Goal: Find specific fact: Find specific fact

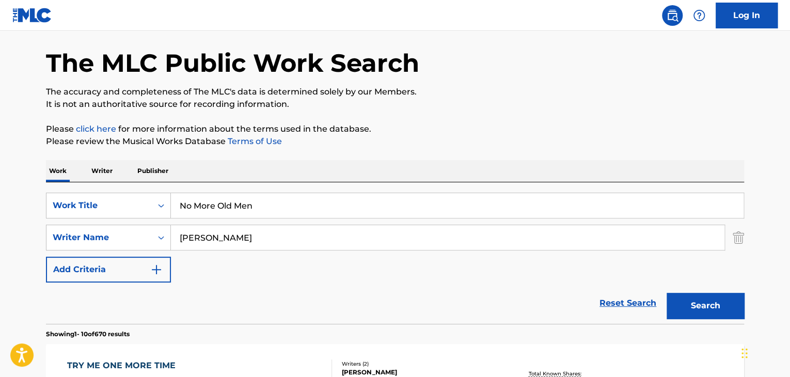
click at [254, 245] on input "[PERSON_NAME]" at bounding box center [448, 237] width 554 height 25
click at [254, 244] on input "[PERSON_NAME]" at bounding box center [448, 237] width 554 height 25
paste input "[PERSON_NAME]"
type input "[PERSON_NAME]"
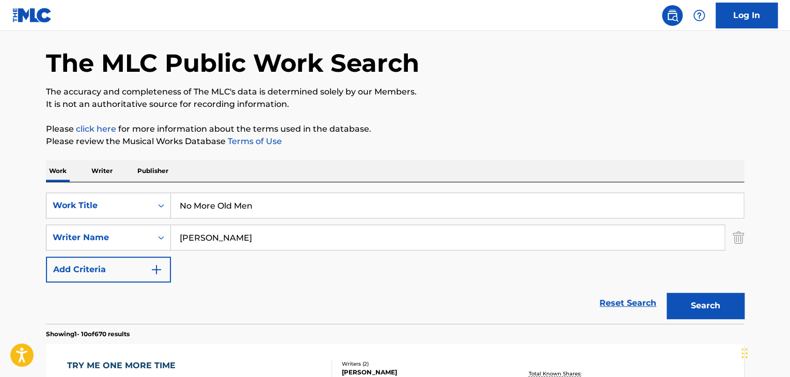
click at [272, 207] on input "No More Old Men" at bounding box center [457, 205] width 573 height 25
paste input "Aftermath"
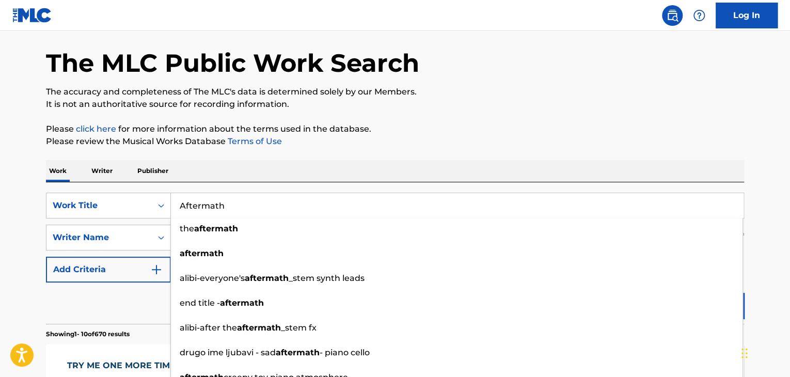
type input "Aftermath"
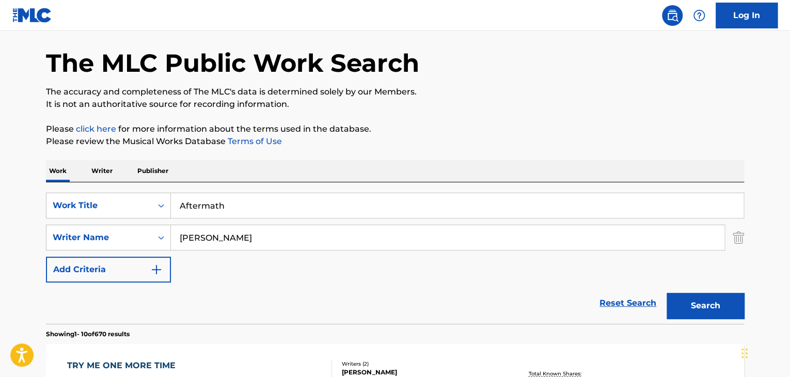
click at [686, 307] on button "Search" at bounding box center [705, 306] width 77 height 26
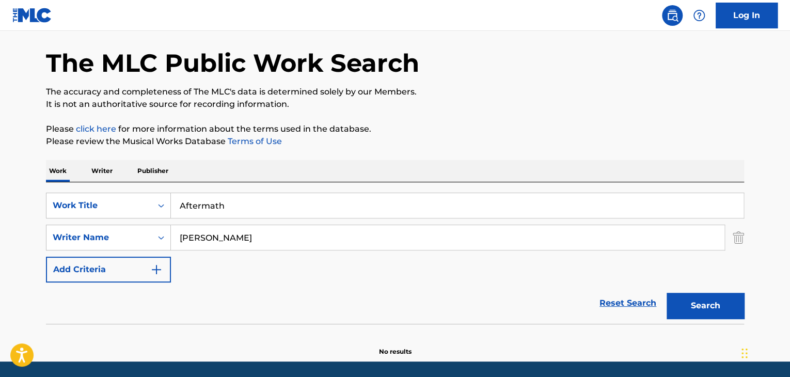
drag, startPoint x: 217, startPoint y: 240, endPoint x: 171, endPoint y: 248, distance: 46.2
click at [171, 248] on input "[PERSON_NAME]" at bounding box center [448, 237] width 554 height 25
type input "[PERSON_NAME]"
click at [667, 293] on button "Search" at bounding box center [705, 306] width 77 height 26
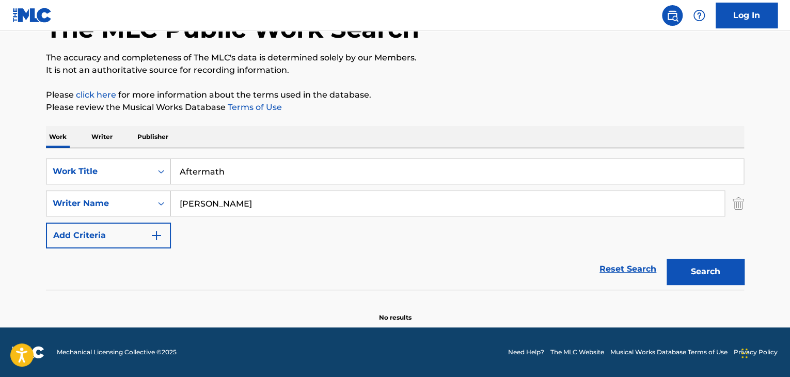
click at [327, 166] on input "Aftermath" at bounding box center [457, 171] width 573 height 25
paste input "Every Open Heart"
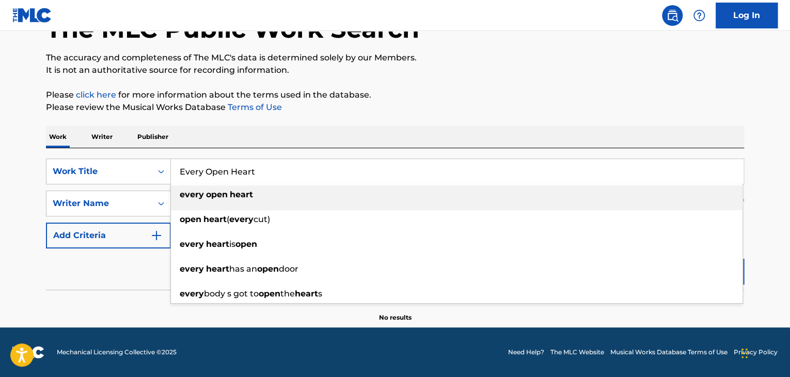
type input "Every Open Heart"
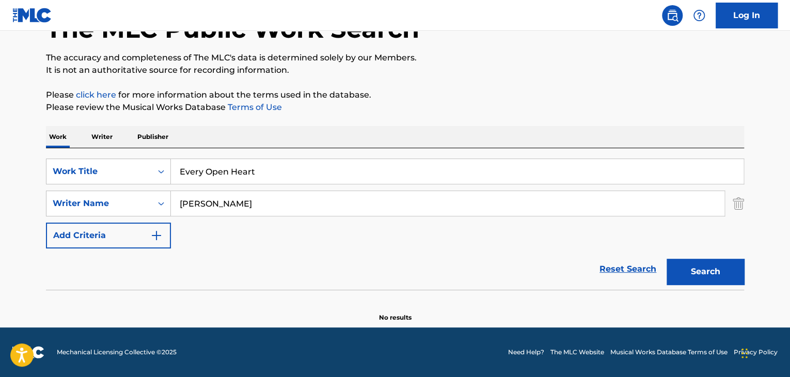
click at [344, 272] on div "Reset Search Search" at bounding box center [395, 268] width 698 height 41
click at [303, 200] on input "[PERSON_NAME]" at bounding box center [448, 203] width 554 height 25
paste input "[PERSON_NAME]"
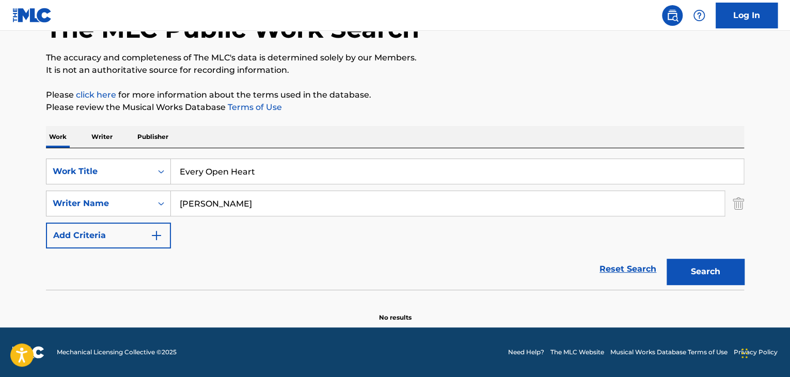
type input "[PERSON_NAME]"
click at [733, 265] on button "Search" at bounding box center [705, 272] width 77 height 26
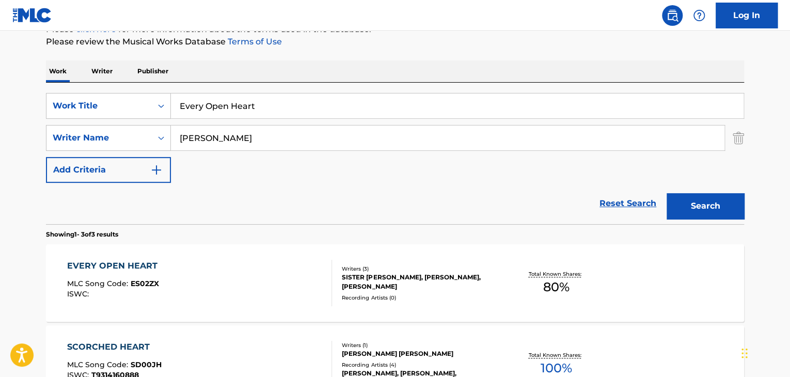
scroll to position [140, 0]
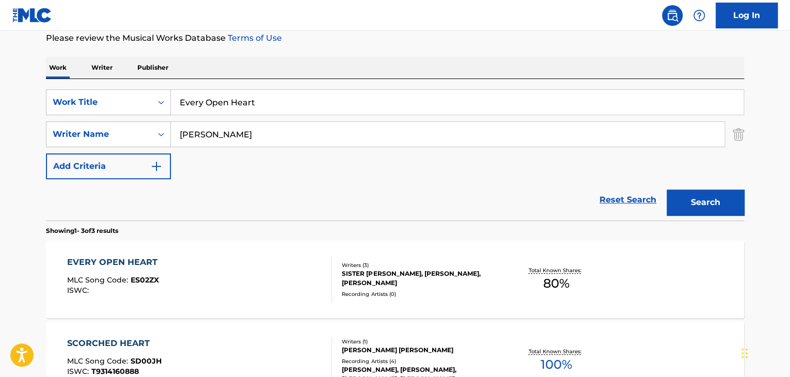
click at [129, 262] on div "EVERY OPEN HEART" at bounding box center [115, 262] width 96 height 12
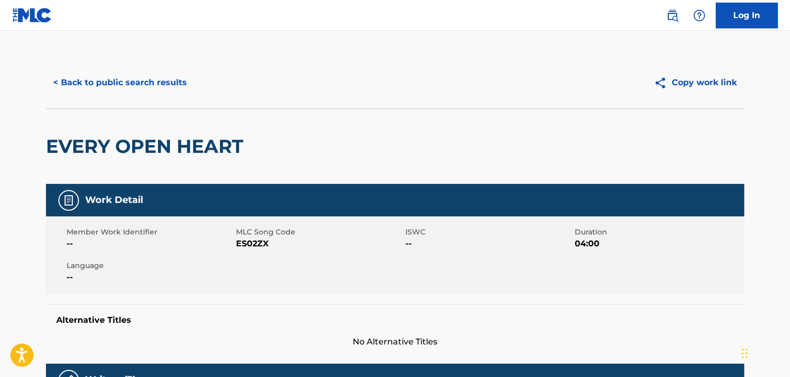
click at [240, 244] on span "ES02ZX" at bounding box center [319, 244] width 167 height 12
copy span "ES02ZX"
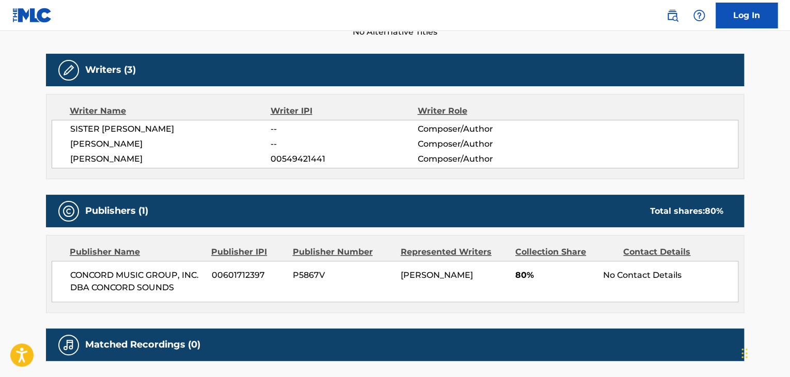
scroll to position [344, 0]
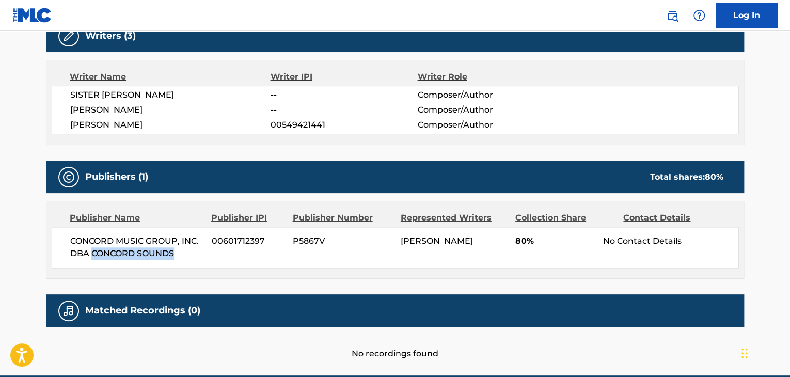
drag, startPoint x: 92, startPoint y: 257, endPoint x: 183, endPoint y: 260, distance: 91.0
click at [183, 260] on div "CONCORD MUSIC GROUP, INC. DBA CONCORD SOUNDS 00601712397 P5867V [PERSON_NAME] 8…" at bounding box center [395, 247] width 687 height 41
copy span "CONCORD SOUNDS"
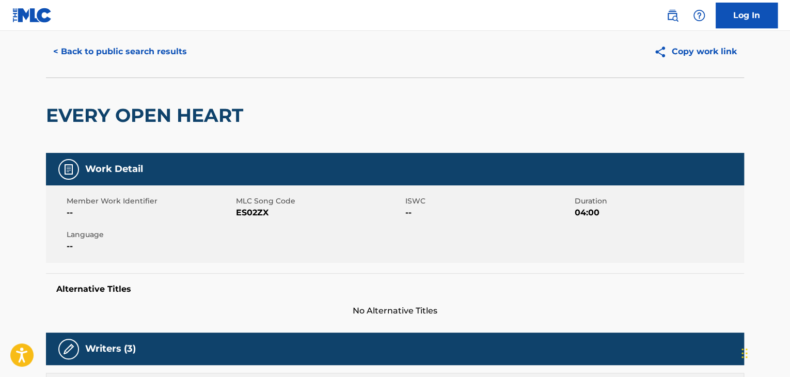
scroll to position [0, 0]
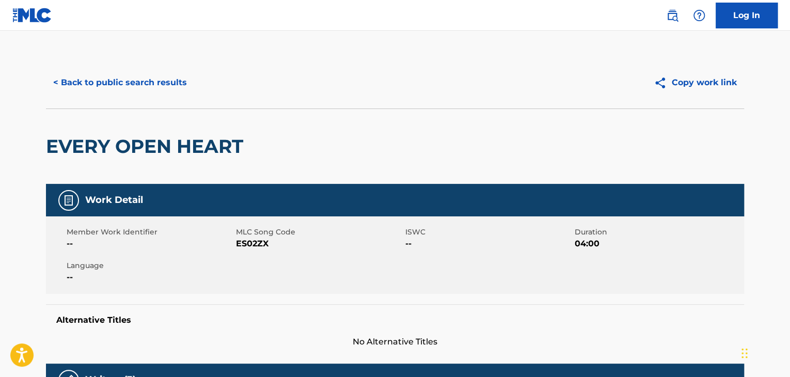
click at [138, 77] on button "< Back to public search results" at bounding box center [120, 83] width 148 height 26
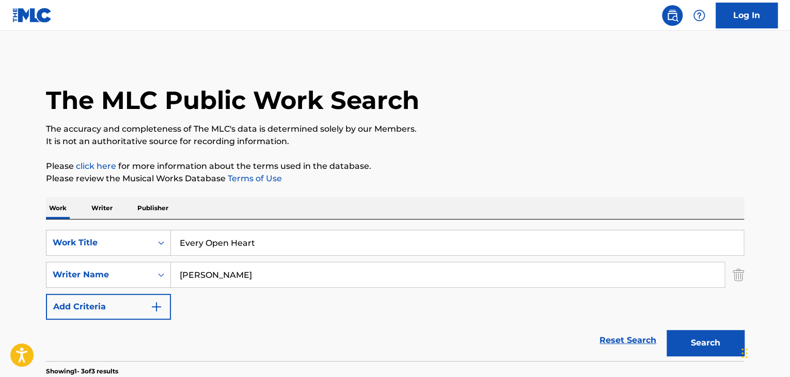
scroll to position [140, 0]
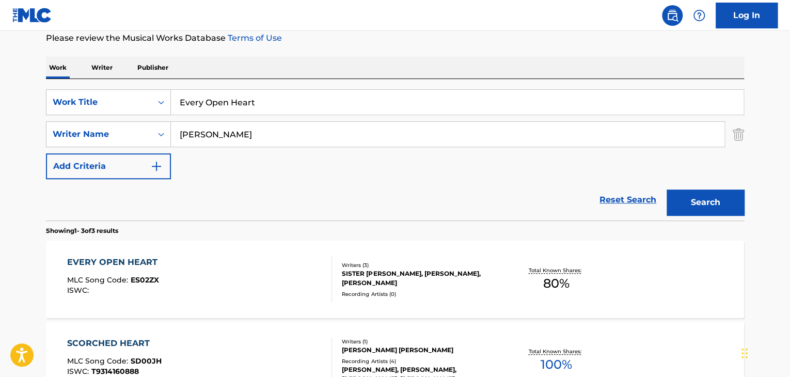
click at [345, 101] on input "Every Open Heart" at bounding box center [457, 102] width 573 height 25
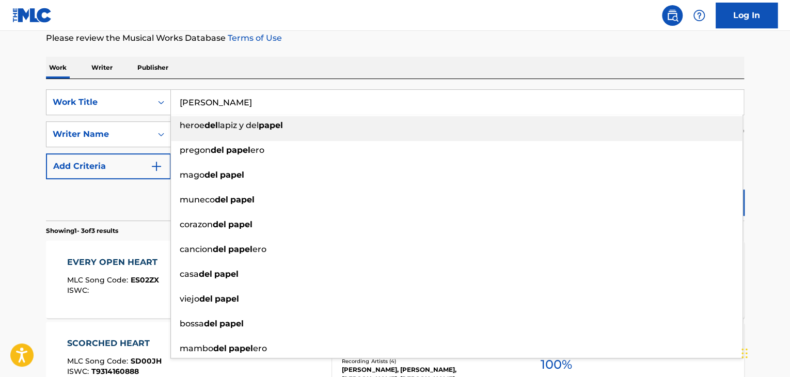
type input "[PERSON_NAME]"
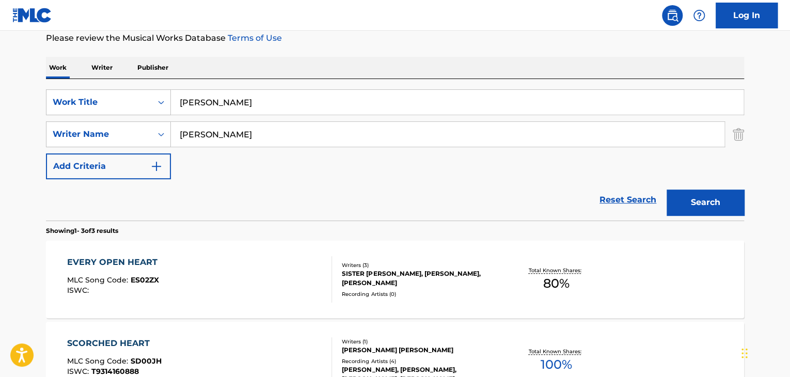
paste input "[PERSON_NAME]"
type input "[PERSON_NAME]"
click at [667, 190] on button "Search" at bounding box center [705, 203] width 77 height 26
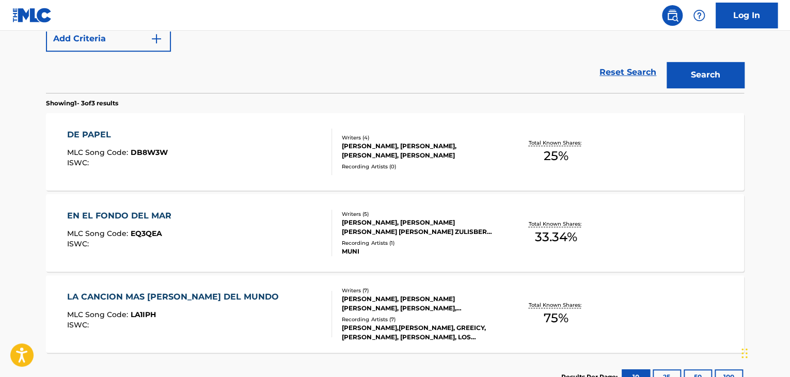
scroll to position [278, 0]
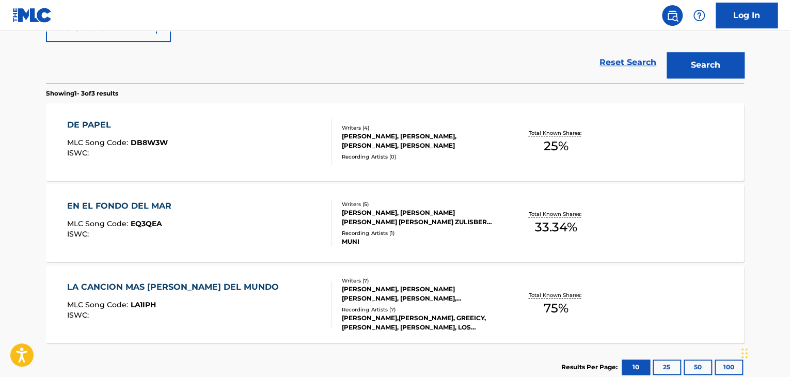
click at [77, 124] on div "DE PAPEL" at bounding box center [117, 125] width 101 height 12
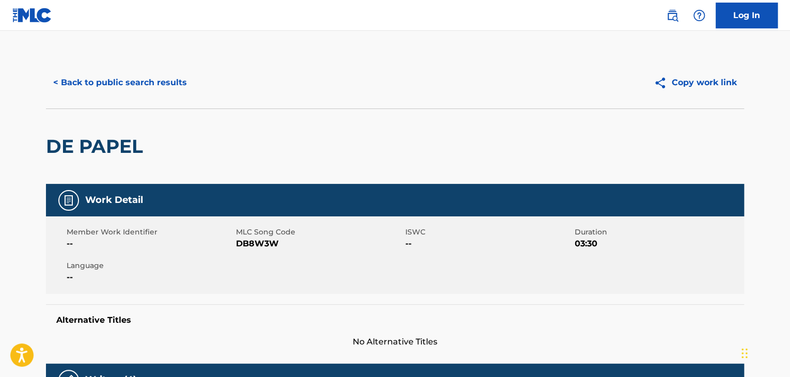
click at [271, 244] on span "DB8W3W" at bounding box center [319, 244] width 167 height 12
copy span "DB8W3W"
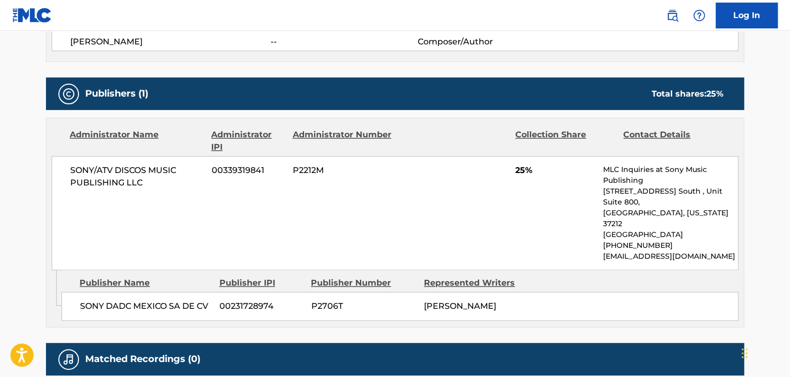
scroll to position [448, 0]
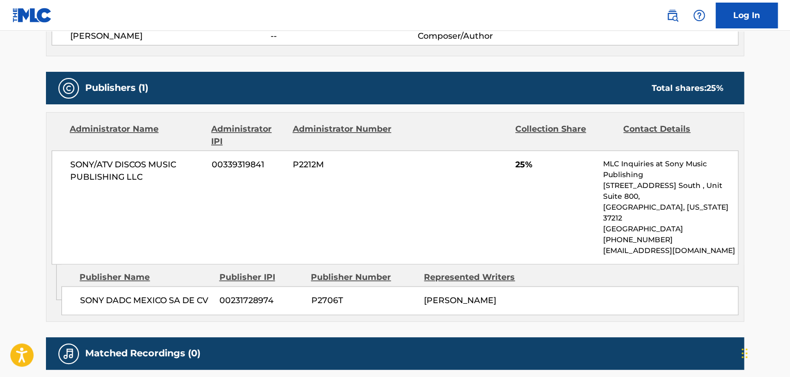
click at [160, 294] on span "SONY DADC MEXICO SA DE CV" at bounding box center [146, 300] width 132 height 12
copy div "SONY DADC MEXICO SA DE CV"
